Goal: Task Accomplishment & Management: Manage account settings

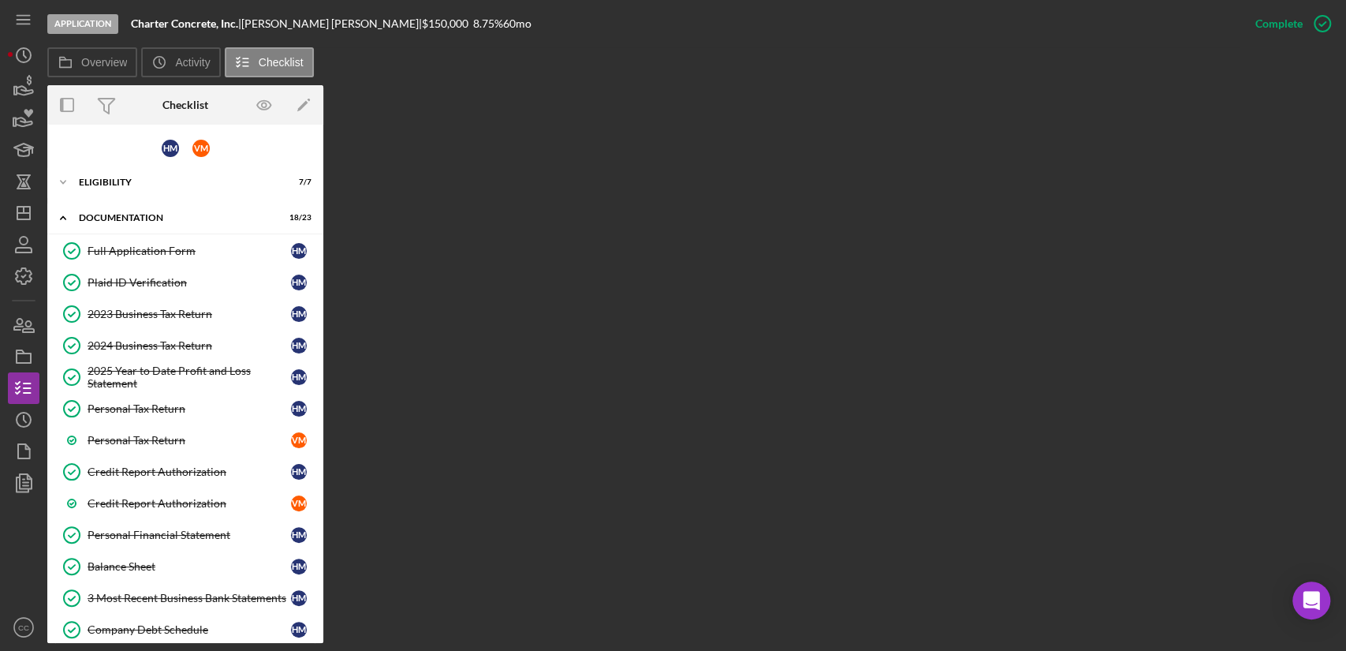
scroll to position [399, 0]
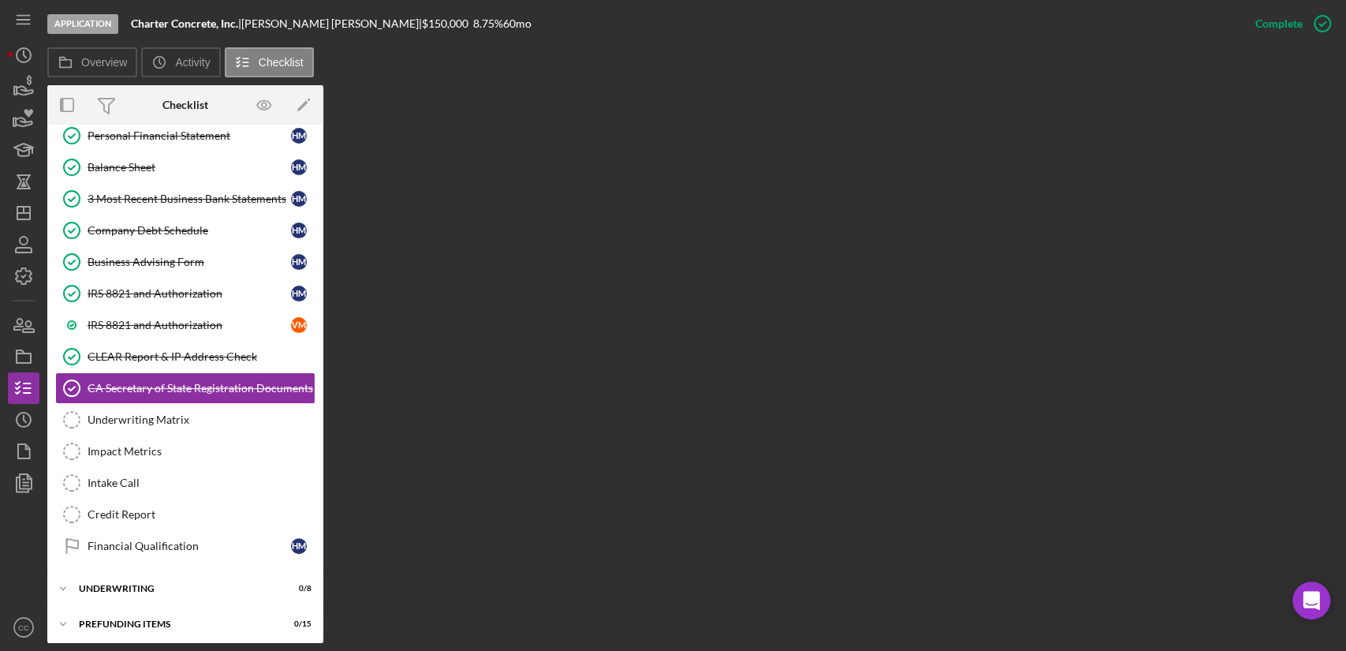
click at [622, 439] on div "Overview Internal Workflow Stage Application Icon/Dropdown Arrow Archive (can u…" at bounding box center [692, 364] width 1291 height 558
click at [21, 214] on icon "Icon/Dashboard" at bounding box center [23, 212] width 39 height 39
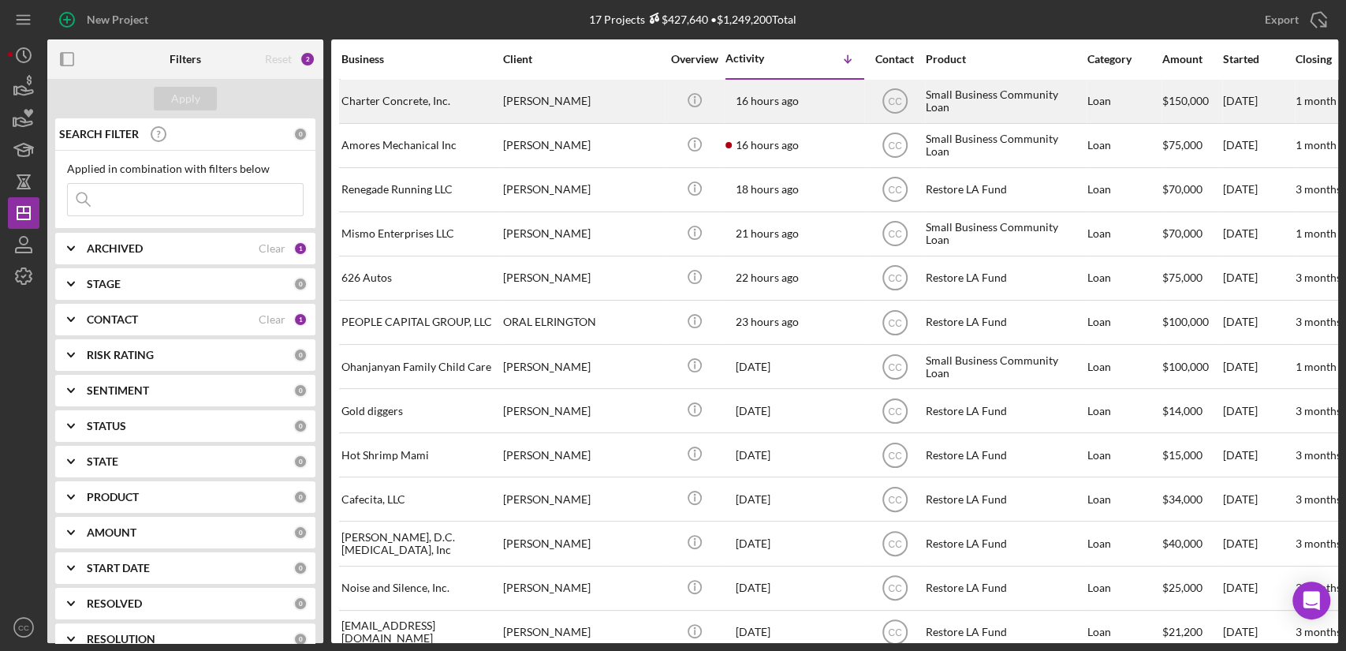
click at [547, 100] on div "[PERSON_NAME]" at bounding box center [582, 101] width 158 height 42
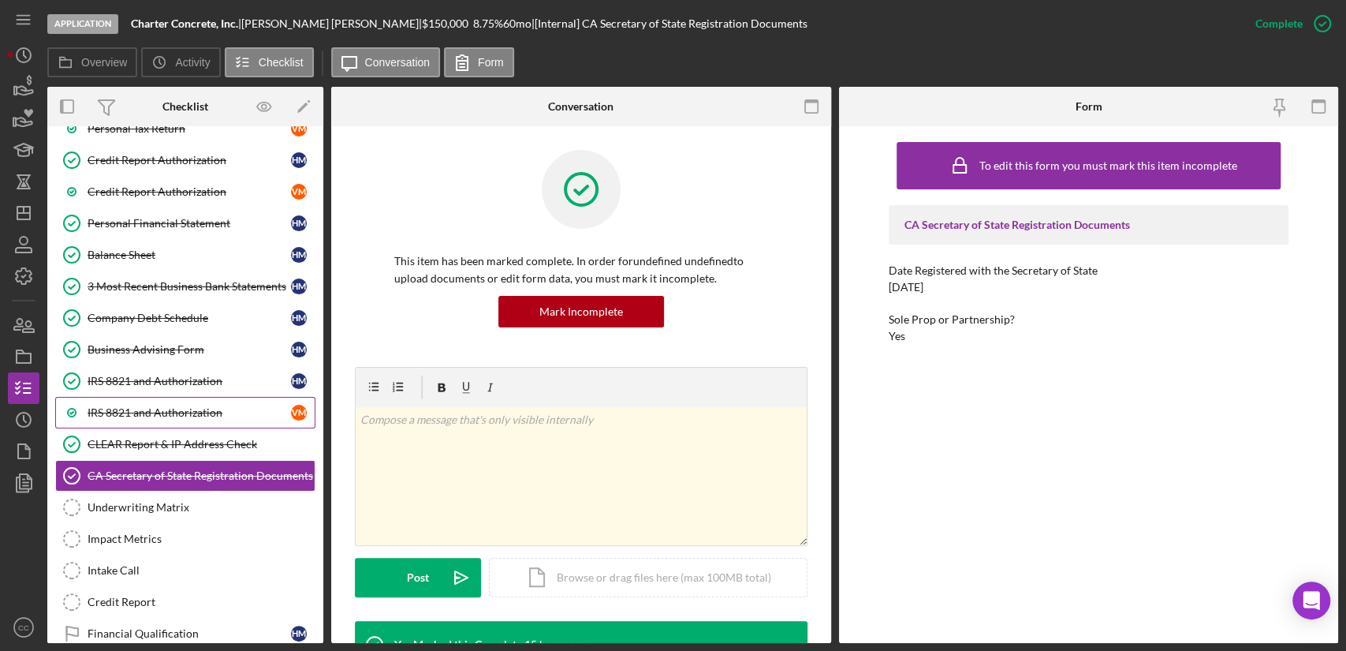
scroll to position [312, 0]
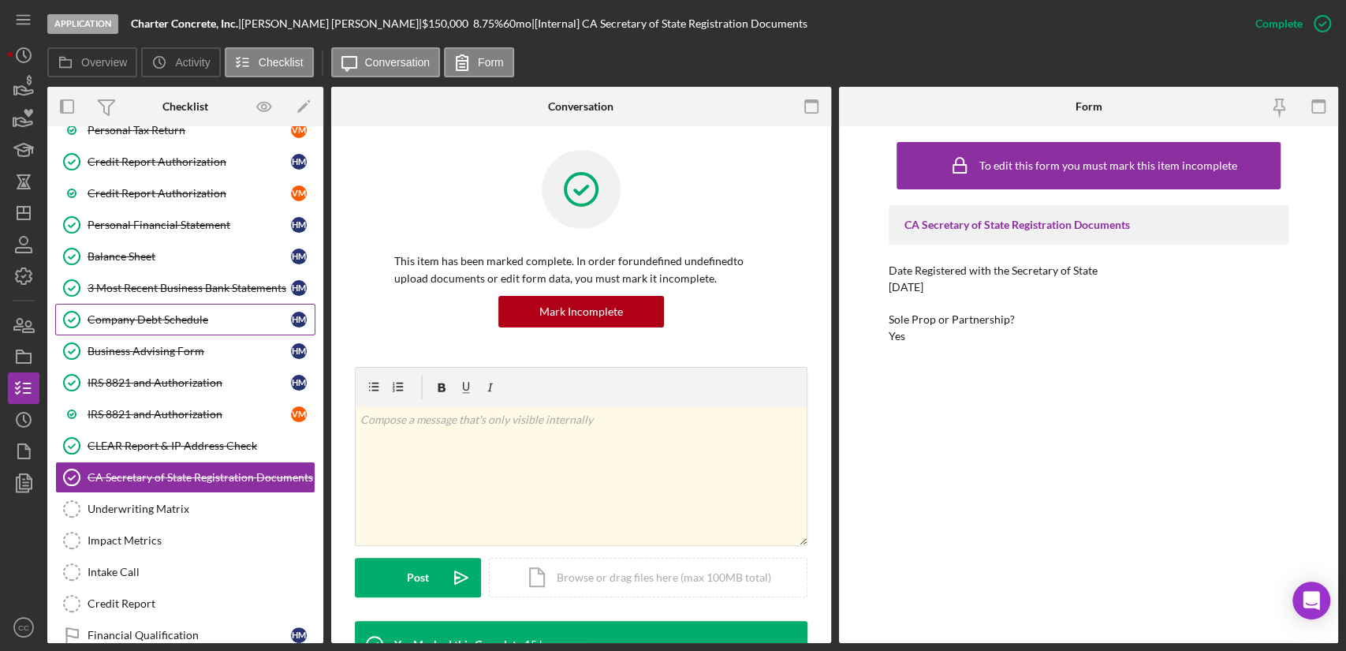
click at [192, 320] on div "Company Debt Schedule" at bounding box center [189, 319] width 203 height 13
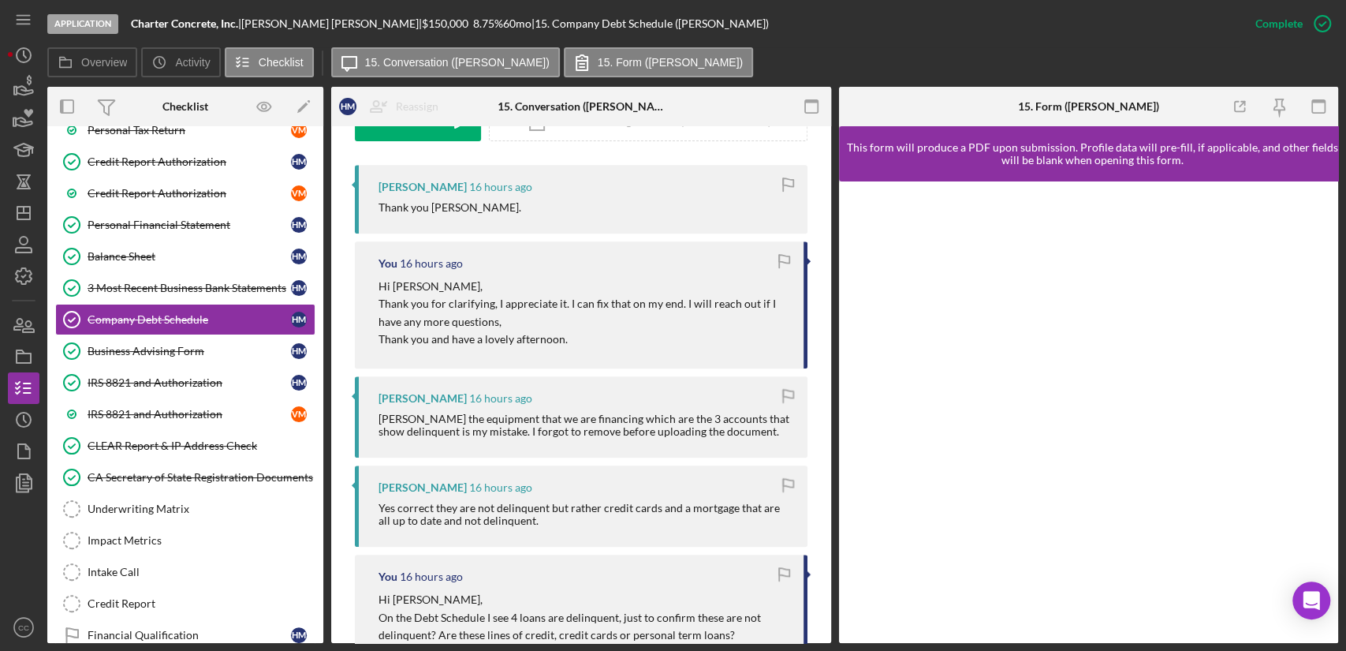
scroll to position [438, 0]
